Goal: Complete application form

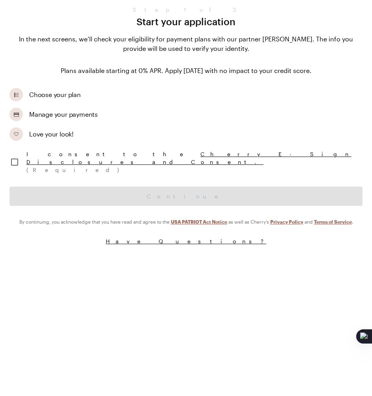
click at [19, 156] on input "checkbox" at bounding box center [14, 162] width 17 height 17
checkbox input "true"
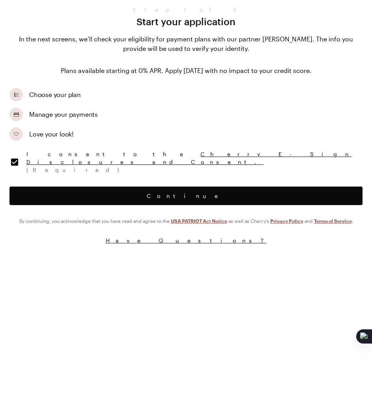
click at [28, 195] on button "Continue" at bounding box center [185, 196] width 353 height 19
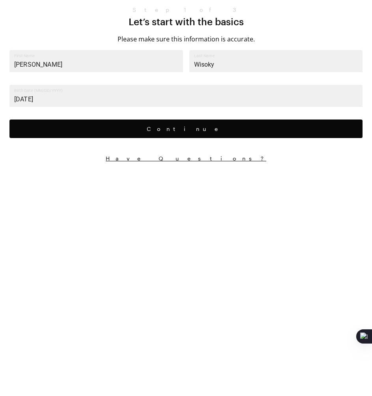
click at [74, 130] on button "Continue" at bounding box center [185, 129] width 353 height 19
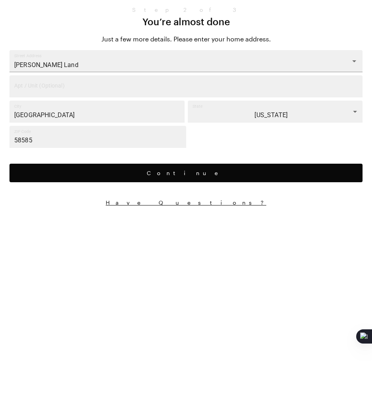
click at [70, 178] on button "Continue" at bounding box center [185, 173] width 353 height 19
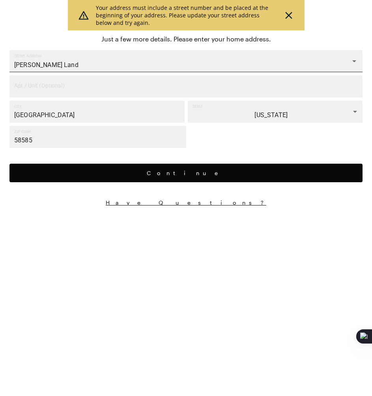
click at [138, 67] on input "[PERSON_NAME] Land" at bounding box center [180, 65] width 335 height 15
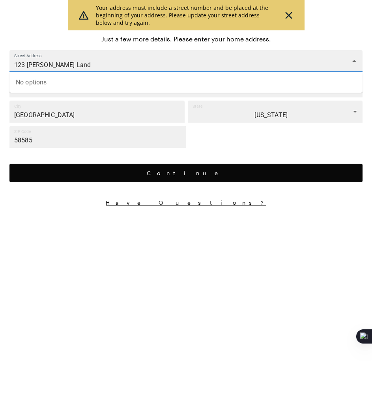
type input "123 [PERSON_NAME] Land"
click at [128, 166] on button "Continue" at bounding box center [185, 173] width 353 height 19
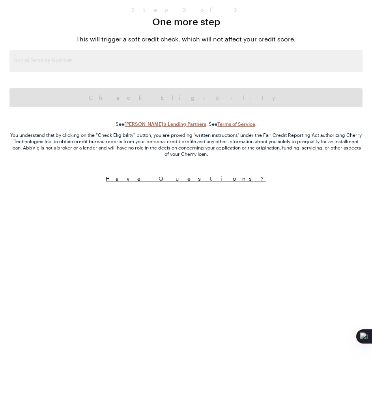
click at [109, 66] on input "Social Security Number" at bounding box center [185, 61] width 353 height 22
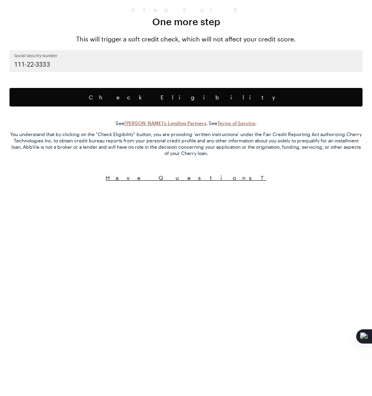
type input "111-22-3333"
click at [116, 99] on button "Check Eligibility" at bounding box center [185, 97] width 353 height 19
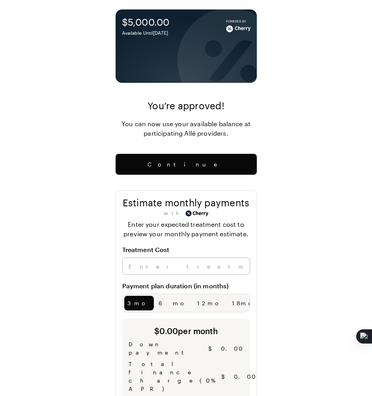
click at [282, 171] on div "$5,000.00 Available Until [DATE] Powered By You’re approved! You can now use yo…" at bounding box center [186, 380] width 372 height 761
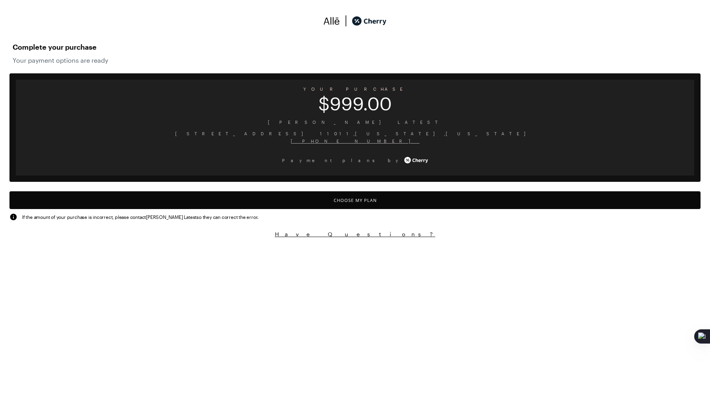
click at [245, 209] on button "Choose My Plan" at bounding box center [354, 200] width 691 height 18
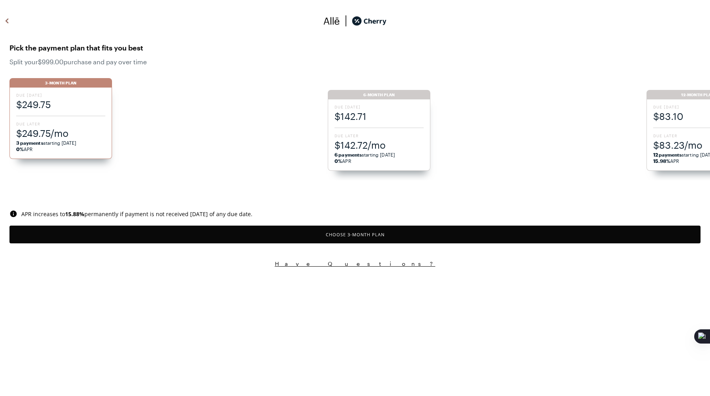
click at [338, 148] on span "$142.72/mo" at bounding box center [379, 144] width 89 height 13
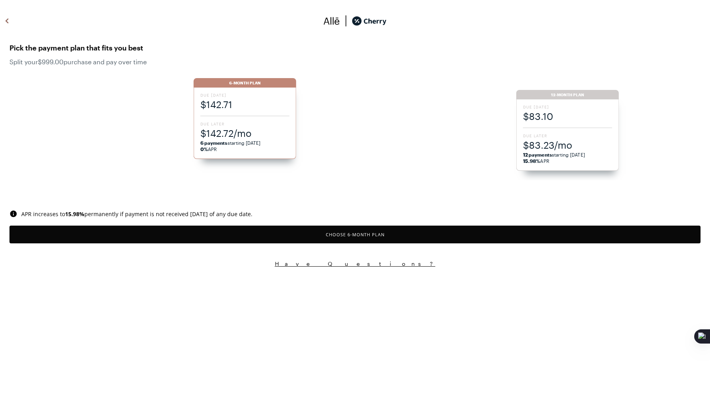
click at [314, 230] on button "Choose 6 -Month Plan" at bounding box center [354, 235] width 691 height 18
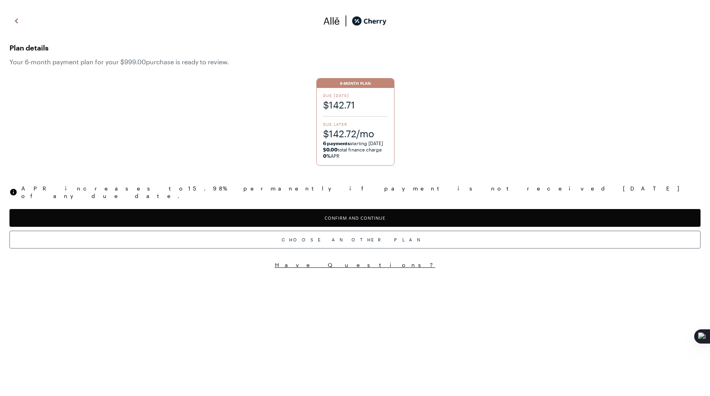
click at [309, 213] on button "Confirm and Continue" at bounding box center [354, 218] width 691 height 18
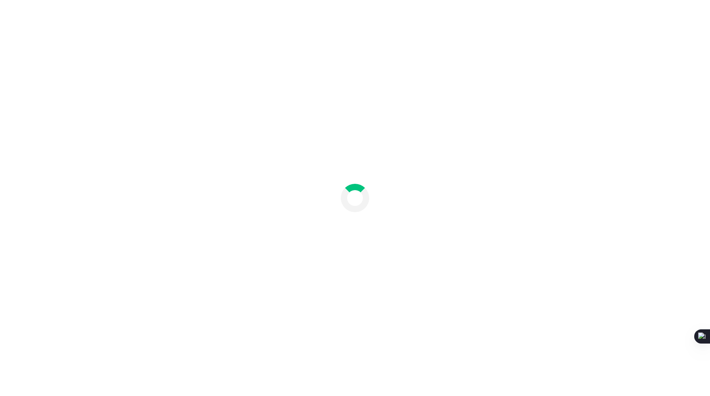
click at [238, 98] on div at bounding box center [355, 198] width 710 height 396
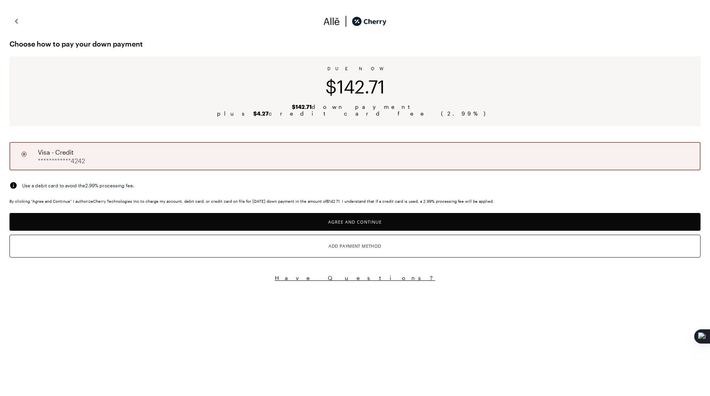
click at [282, 222] on button "Agree and Continue" at bounding box center [354, 222] width 691 height 18
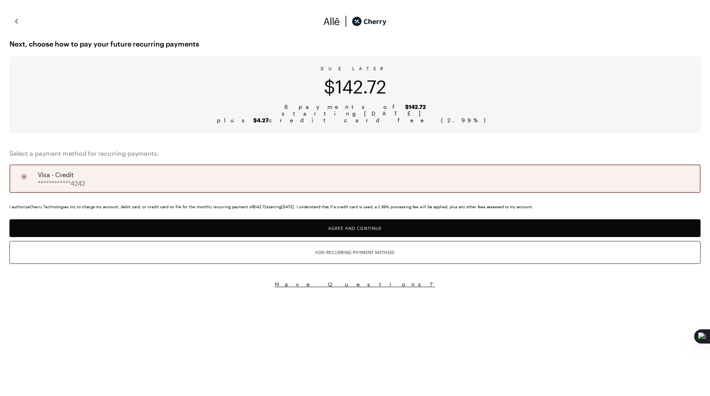
click at [279, 225] on button "Agree and Continue" at bounding box center [354, 228] width 691 height 18
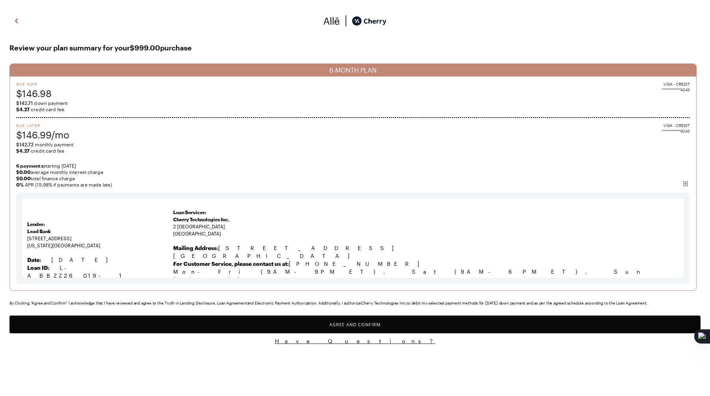
click at [244, 326] on button "Agree and Confirm" at bounding box center [354, 325] width 691 height 18
